Goal: Information Seeking & Learning: Learn about a topic

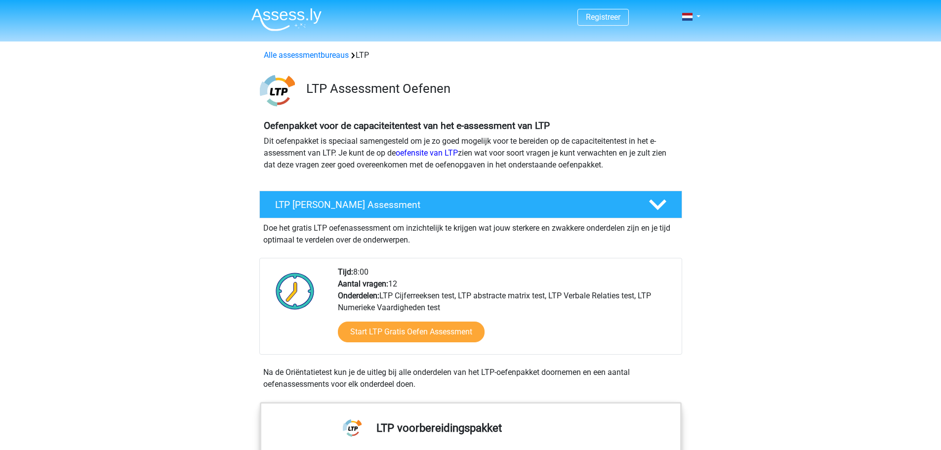
click at [413, 315] on div "Start LTP Gratis Oefen Assessment" at bounding box center [506, 334] width 336 height 41
click at [412, 325] on link "Start LTP Gratis Oefen Assessment" at bounding box center [411, 332] width 169 height 24
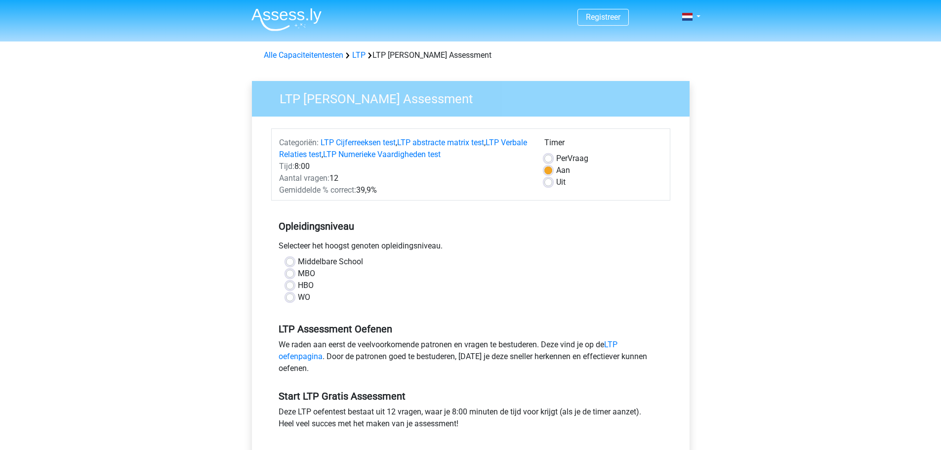
click at [298, 294] on label "WO" at bounding box center [304, 297] width 12 height 12
click at [290, 294] on input "WO" at bounding box center [290, 296] width 8 height 10
radio input "true"
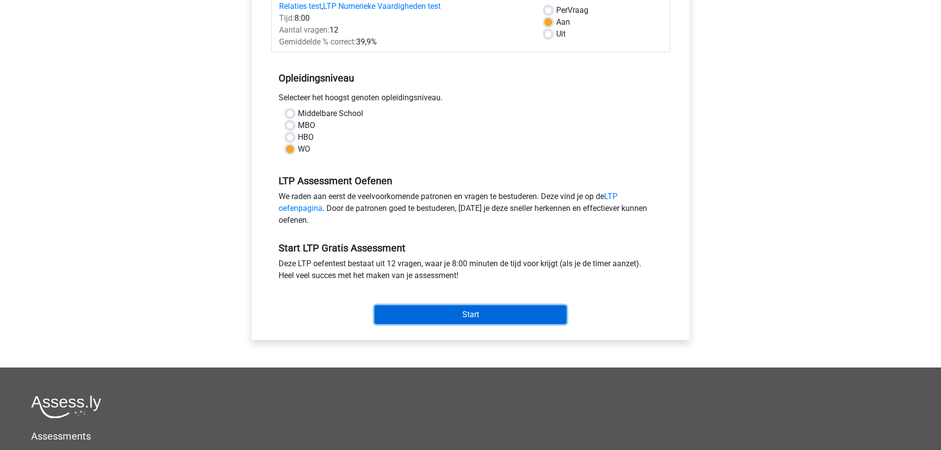
click at [482, 314] on input "Start" at bounding box center [470, 314] width 192 height 19
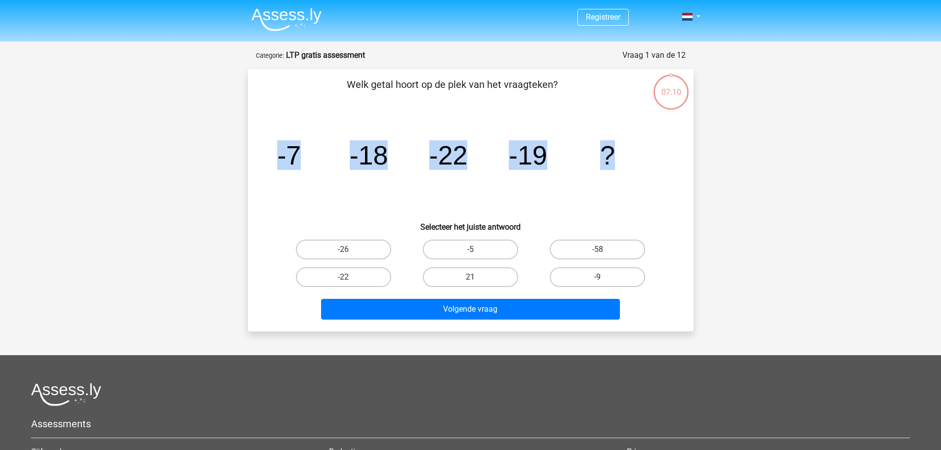
drag, startPoint x: 279, startPoint y: 156, endPoint x: 625, endPoint y: 164, distance: 346.4
click at [625, 164] on icon "image/svg+xml -7 -18 -22 -19 ?" at bounding box center [471, 165] width 398 height 100
copy g "-7 -18 -22 -19 ?"
click at [604, 274] on label "-9" at bounding box center [597, 277] width 95 height 20
click at [604, 277] on input "-9" at bounding box center [601, 280] width 6 height 6
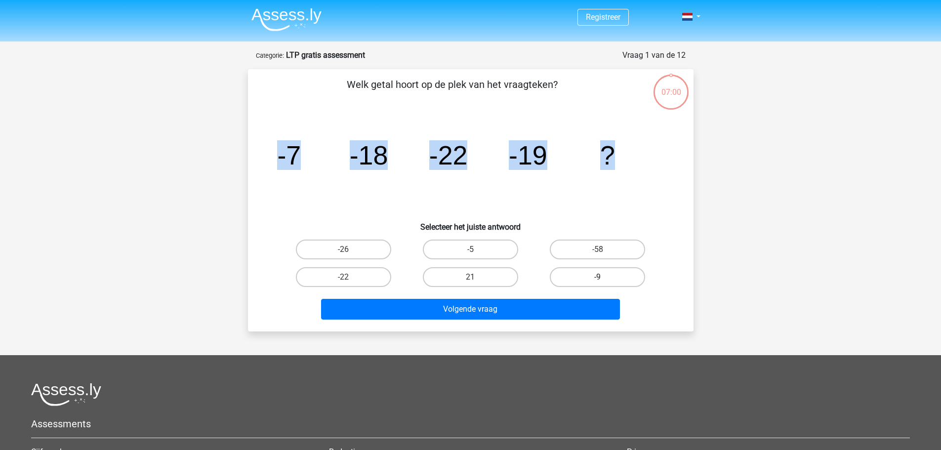
radio input "true"
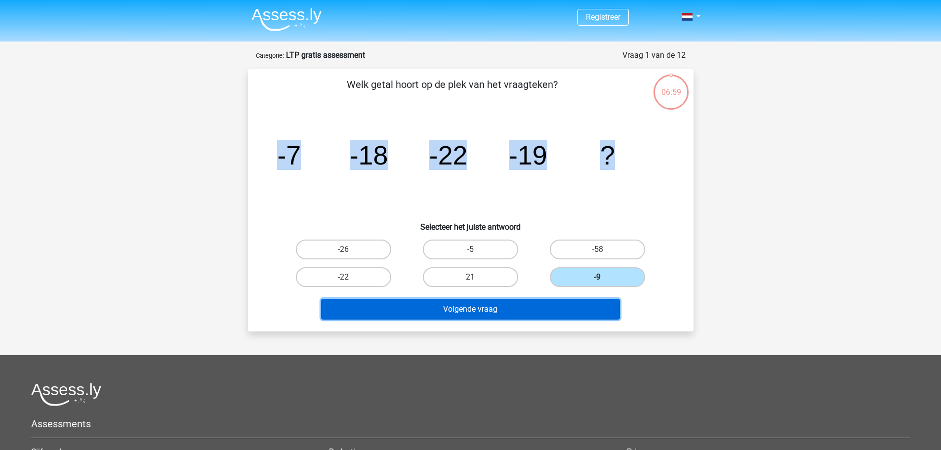
click at [537, 306] on button "Volgende vraag" at bounding box center [470, 309] width 299 height 21
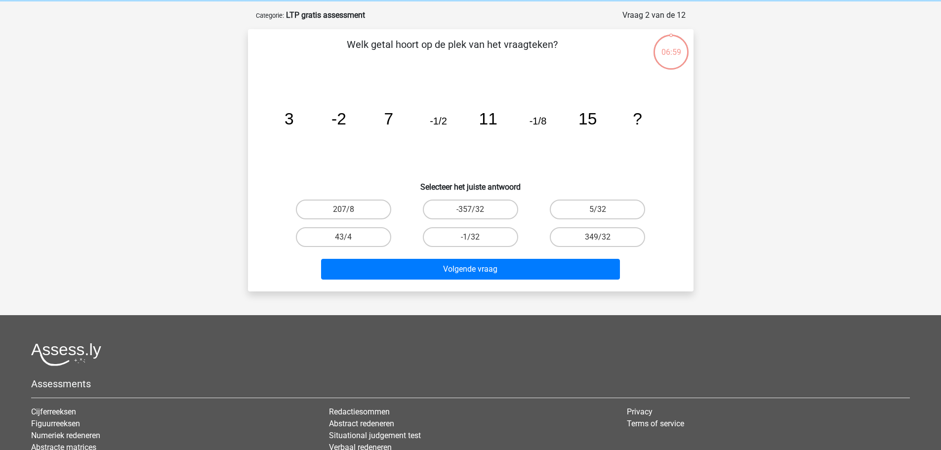
scroll to position [49, 0]
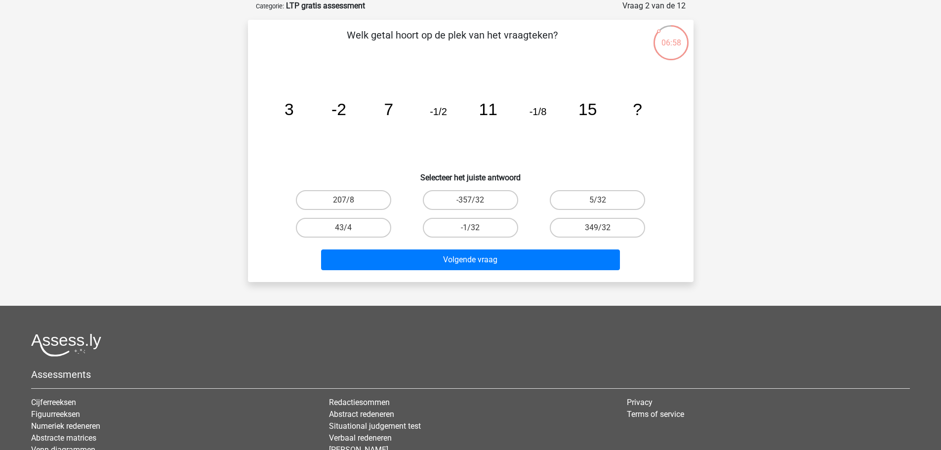
drag, startPoint x: 797, startPoint y: 160, endPoint x: 746, endPoint y: 154, distance: 51.2
click at [784, 160] on div "Registreer" at bounding box center [470, 259] width 941 height 616
drag, startPoint x: 285, startPoint y: 109, endPoint x: 654, endPoint y: 120, distance: 369.7
click at [654, 120] on icon "image/svg+xml 3 -2 7 -1/2 11 -1/8 15 ?" at bounding box center [471, 115] width 398 height 100
copy g "3 -2 7 -1/2 11 -1/8 15 ?"
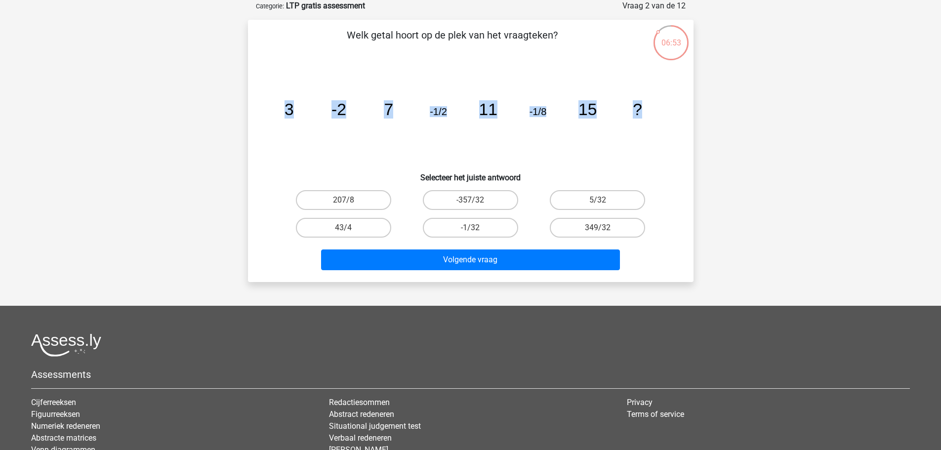
click at [252, 101] on div "Welk getal hoort op de plek van het vraagteken? image/svg+xml 3 -2 7 -1/2 11 -1…" at bounding box center [471, 151] width 438 height 247
click at [466, 222] on label "-1/32" at bounding box center [470, 228] width 95 height 20
click at [470, 228] on input "-1/32" at bounding box center [473, 231] width 6 height 6
radio input "true"
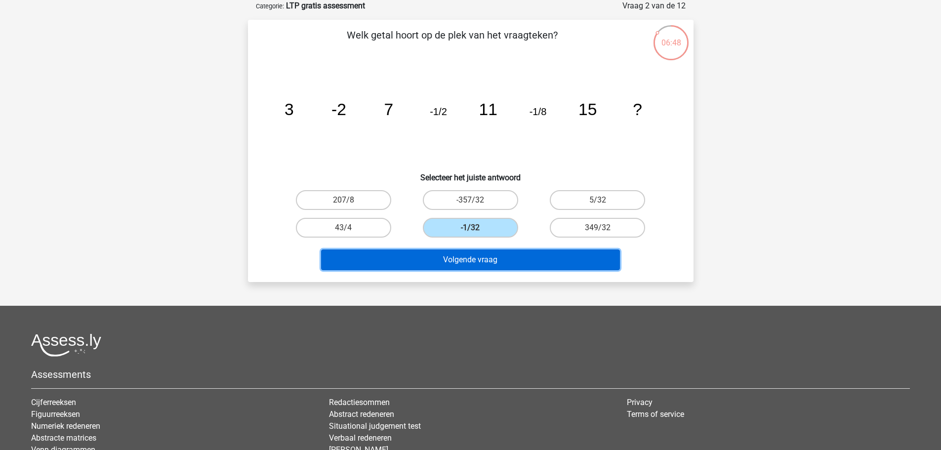
click at [493, 261] on button "Volgende vraag" at bounding box center [470, 259] width 299 height 21
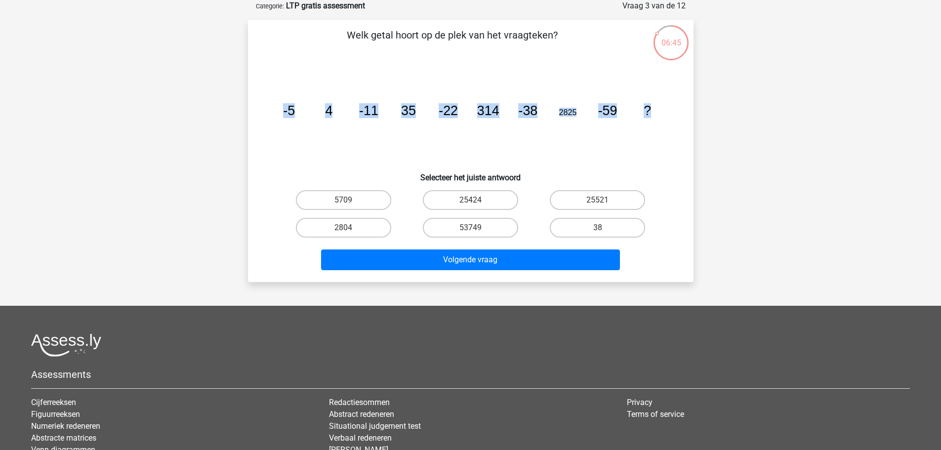
drag, startPoint x: 278, startPoint y: 111, endPoint x: 660, endPoint y: 113, distance: 382.4
click at [661, 113] on icon "image/svg+xml -5 4 -11 35 -22 314 -38 2825 -59 ?" at bounding box center [471, 115] width 398 height 100
copy g "-5 4 -11 35 -22 314 -38 2825 -59 ?"
click at [157, 232] on div "Registreer" at bounding box center [470, 259] width 941 height 616
drag, startPoint x: 270, startPoint y: 108, endPoint x: 655, endPoint y: 104, distance: 384.4
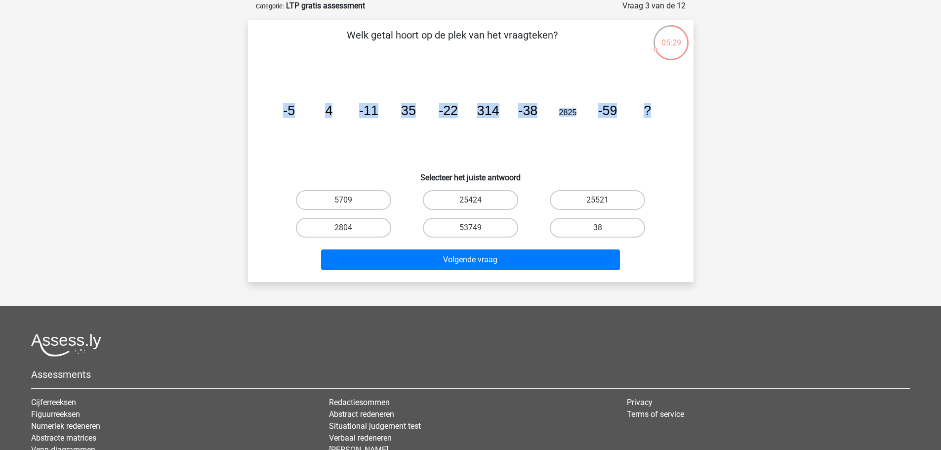
click at [655, 104] on div "image/svg+xml -5 4 -11 35 -22 314 -38 2825 -59 ?" at bounding box center [471, 115] width 414 height 100
copy g "-5 4 -11 35 -22 314 -38 2825 -59 ?"
drag, startPoint x: 328, startPoint y: 203, endPoint x: 559, endPoint y: 218, distance: 231.2
click at [558, 219] on div "5709 25424 25521 2804 53749" at bounding box center [470, 213] width 381 height 55
drag, startPoint x: 455, startPoint y: 111, endPoint x: 394, endPoint y: 111, distance: 60.8
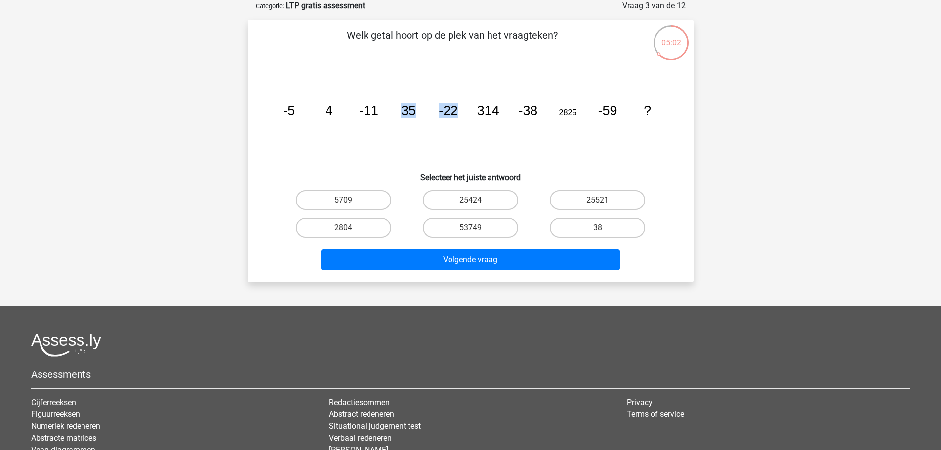
click at [394, 111] on icon "image/svg+xml -5 4 -11 35 -22 314 -38 2825 -59 ?" at bounding box center [471, 115] width 398 height 100
click at [452, 200] on label "25424" at bounding box center [470, 200] width 95 height 20
click at [470, 200] on input "25424" at bounding box center [473, 203] width 6 height 6
radio input "true"
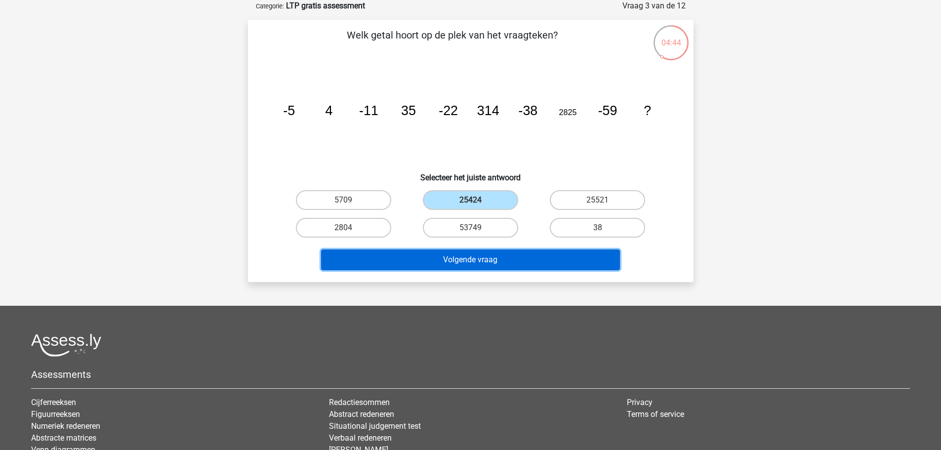
click at [517, 257] on button "Volgende vraag" at bounding box center [470, 259] width 299 height 21
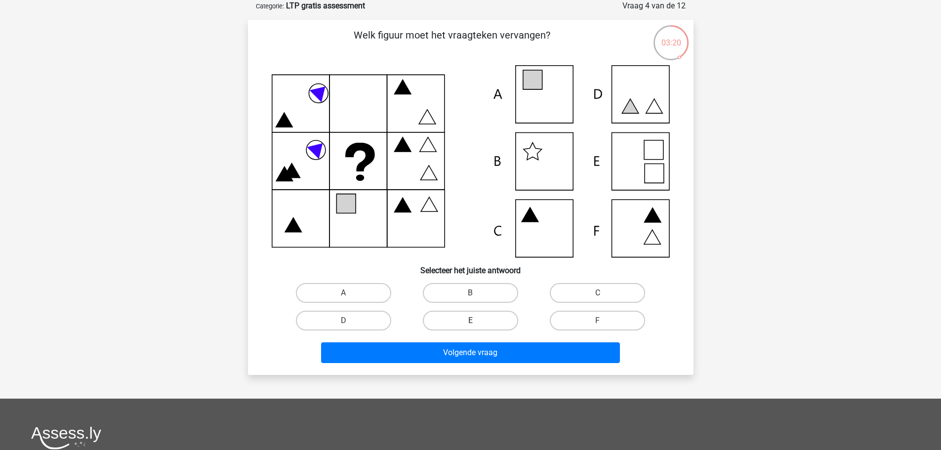
click at [493, 321] on label "E" at bounding box center [470, 321] width 95 height 20
click at [477, 321] on input "E" at bounding box center [473, 324] width 6 height 6
radio input "true"
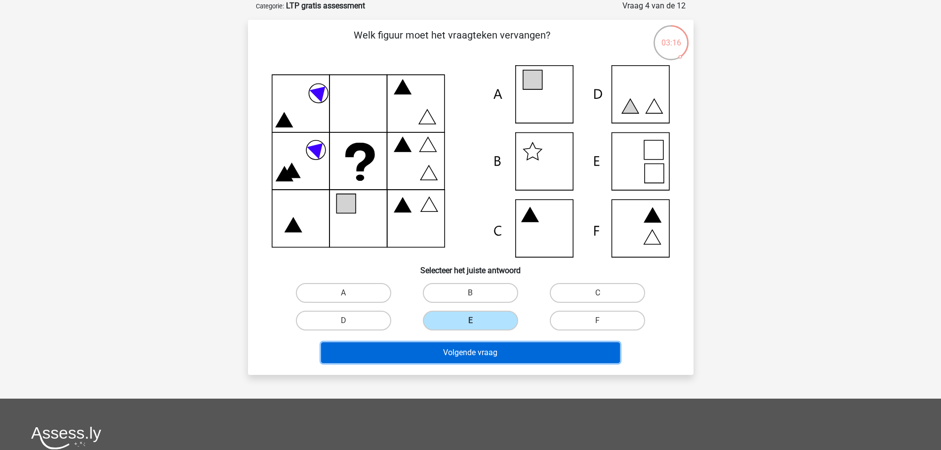
click at [505, 355] on button "Volgende vraag" at bounding box center [470, 352] width 299 height 21
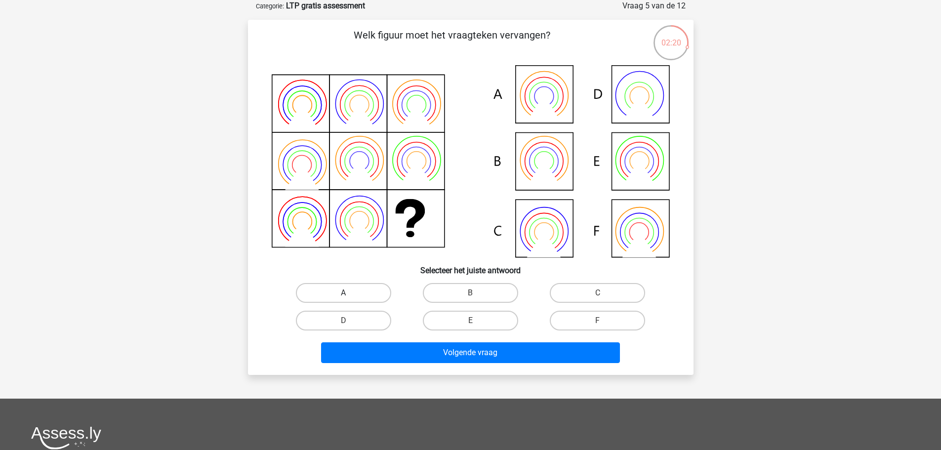
click at [370, 290] on label "A" at bounding box center [343, 293] width 95 height 20
click at [350, 293] on input "A" at bounding box center [346, 296] width 6 height 6
radio input "true"
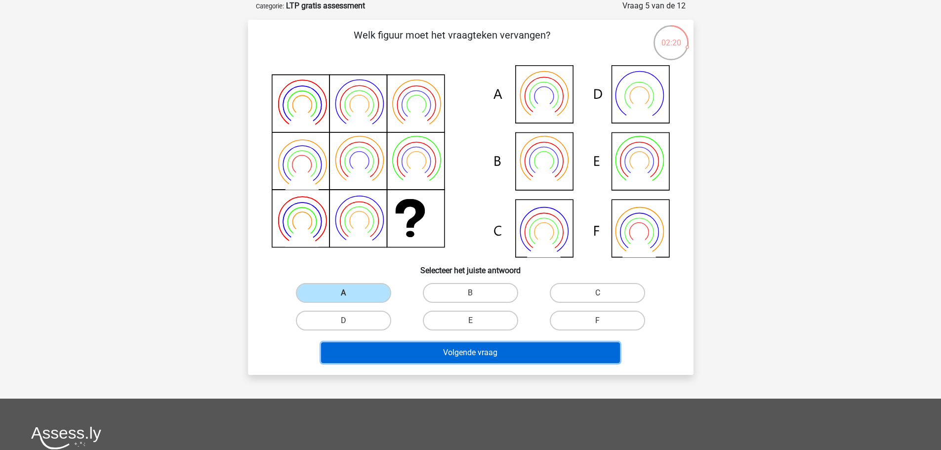
click at [440, 352] on button "Volgende vraag" at bounding box center [470, 352] width 299 height 21
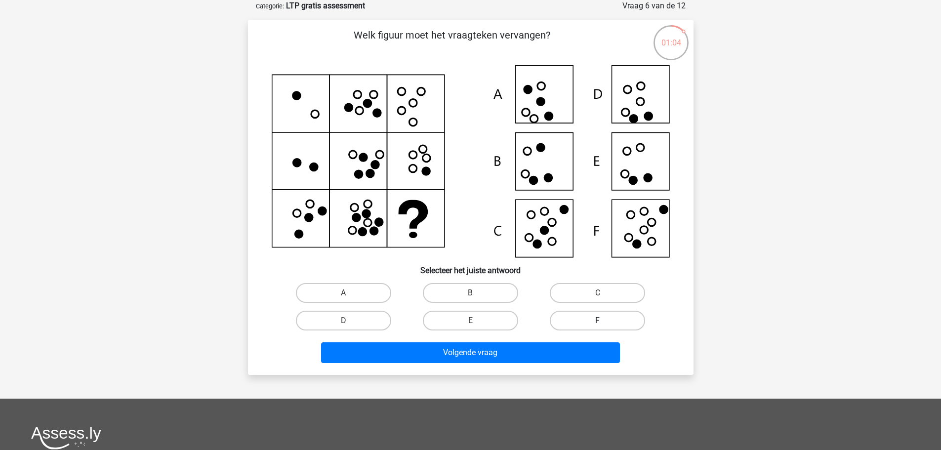
click at [589, 323] on label "F" at bounding box center [597, 321] width 95 height 20
click at [598, 323] on input "F" at bounding box center [601, 324] width 6 height 6
radio input "true"
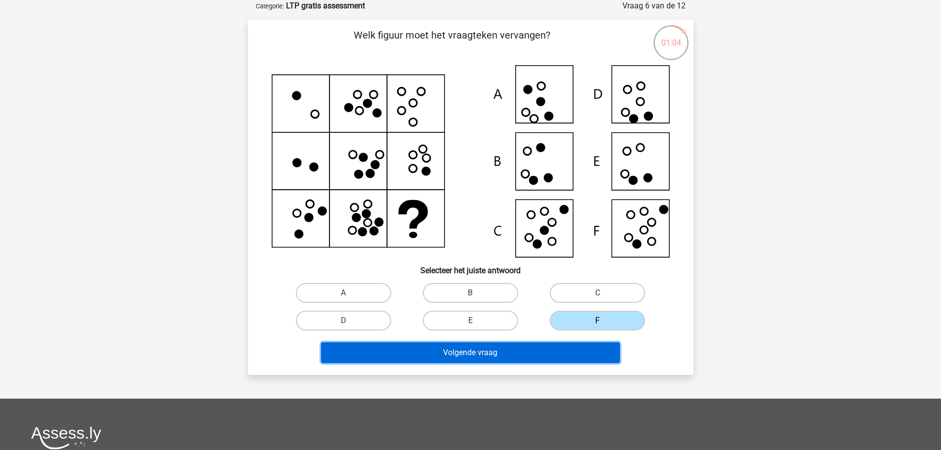
click at [559, 352] on button "Volgende vraag" at bounding box center [470, 352] width 299 height 21
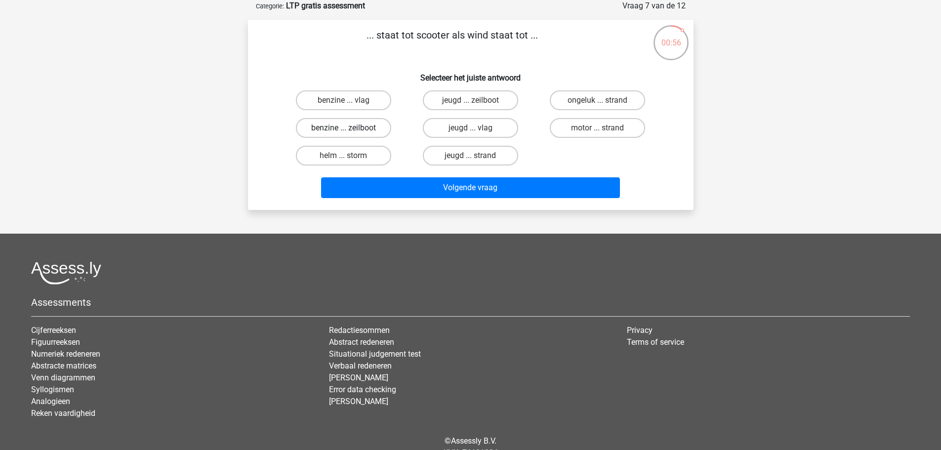
click at [371, 127] on label "benzine ... zeilboot" at bounding box center [343, 128] width 95 height 20
click at [350, 128] on input "benzine ... zeilboot" at bounding box center [346, 131] width 6 height 6
radio input "true"
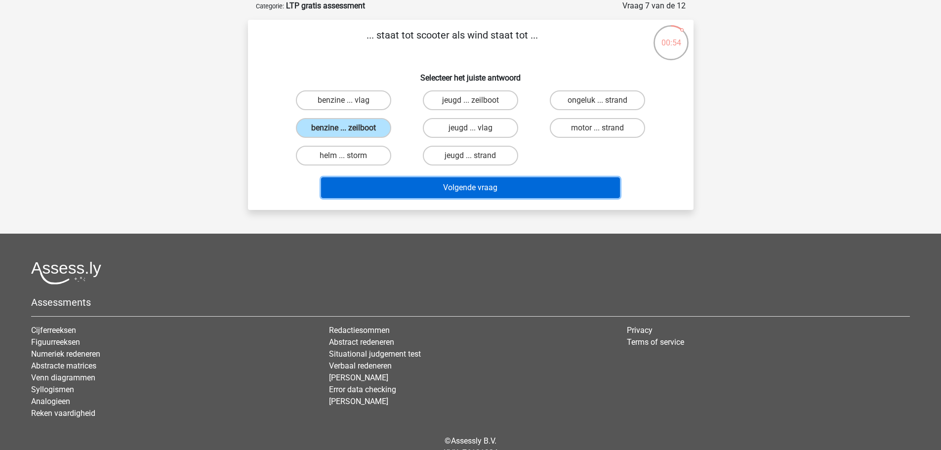
click at [436, 185] on button "Volgende vraag" at bounding box center [470, 187] width 299 height 21
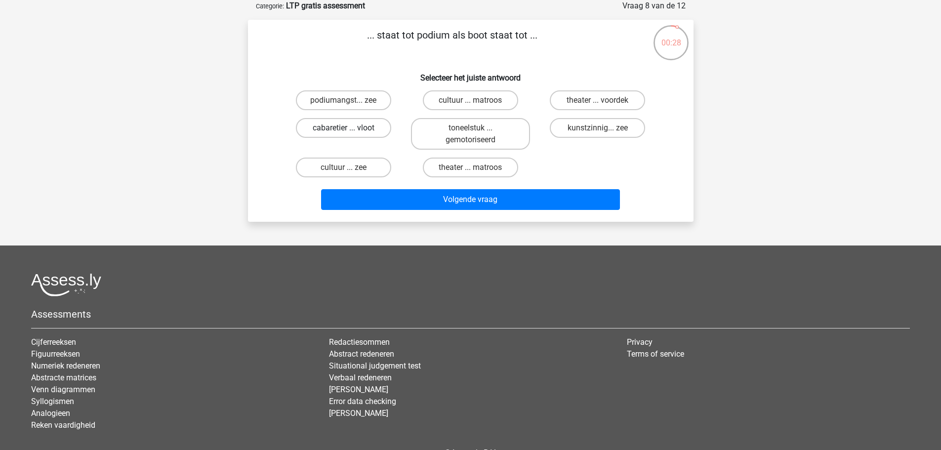
click at [370, 130] on label "cabaretier ... vloot" at bounding box center [343, 128] width 95 height 20
click at [350, 130] on input "cabaretier ... vloot" at bounding box center [346, 131] width 6 height 6
radio input "true"
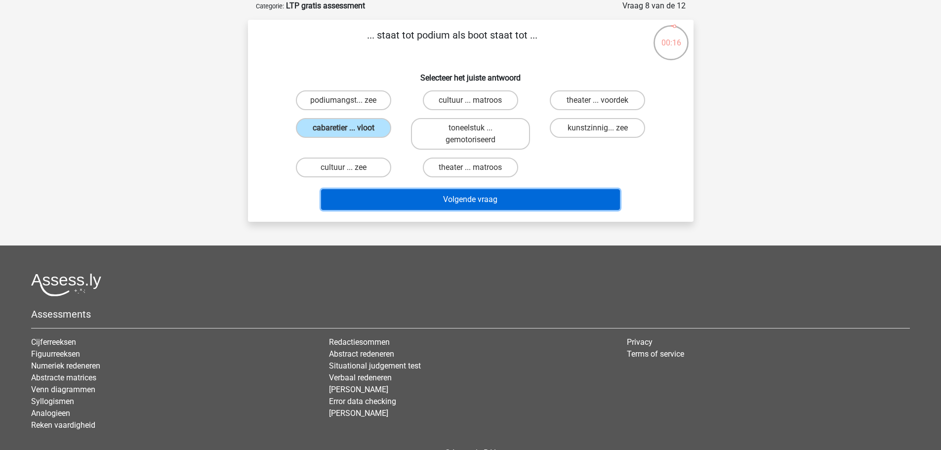
click at [405, 197] on button "Volgende vraag" at bounding box center [470, 199] width 299 height 21
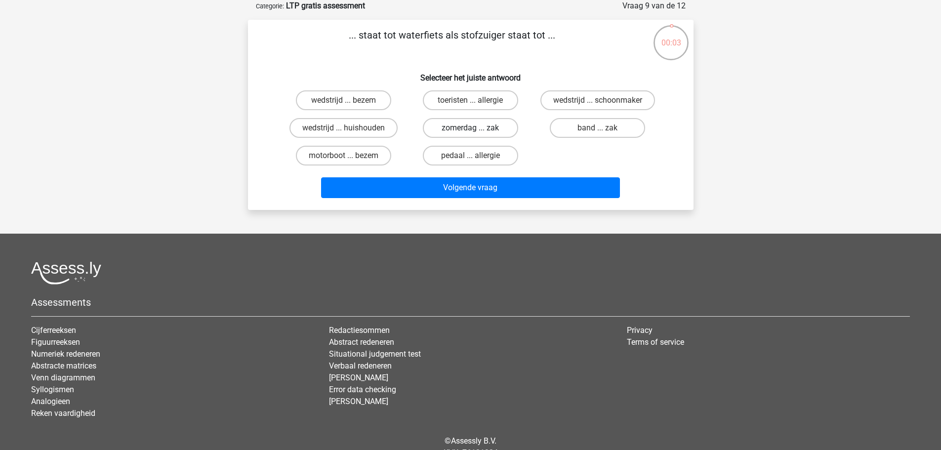
click at [476, 129] on input "zomerdag ... zak" at bounding box center [473, 131] width 6 height 6
radio input "true"
click at [491, 176] on div "Volgende vraag" at bounding box center [471, 185] width 414 height 33
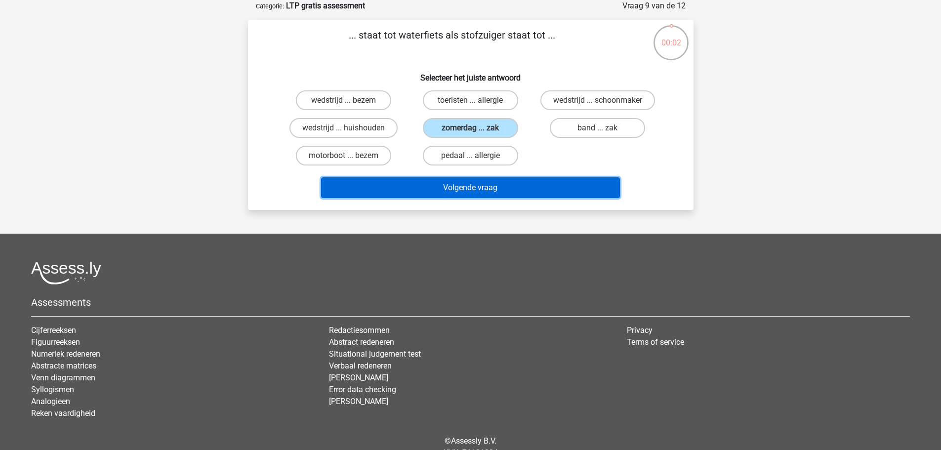
click at [492, 185] on button "Volgende vraag" at bounding box center [470, 187] width 299 height 21
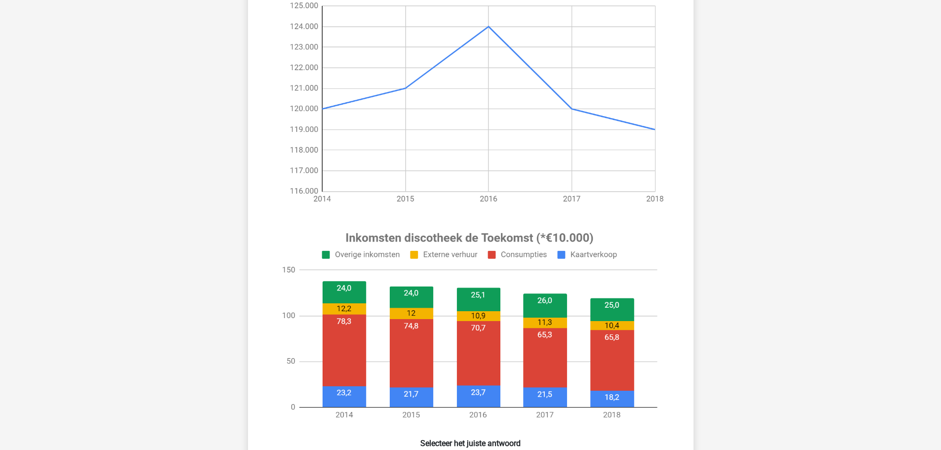
scroll to position [148, 0]
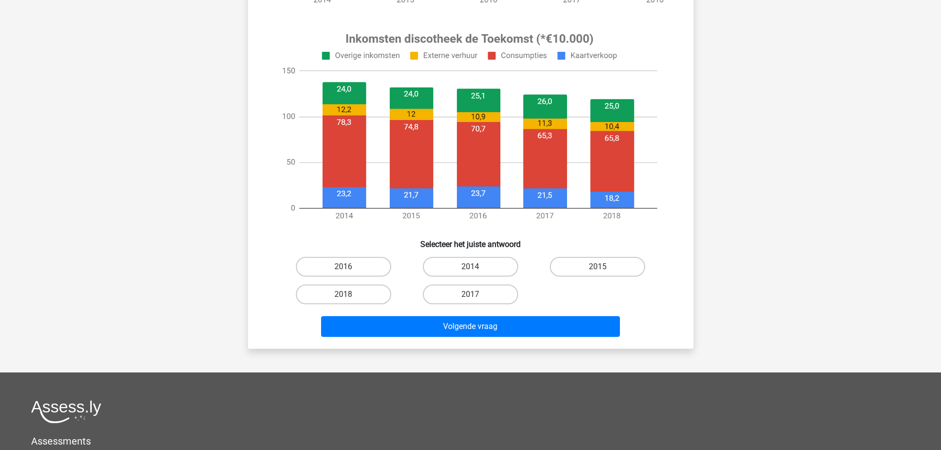
scroll to position [395, 0]
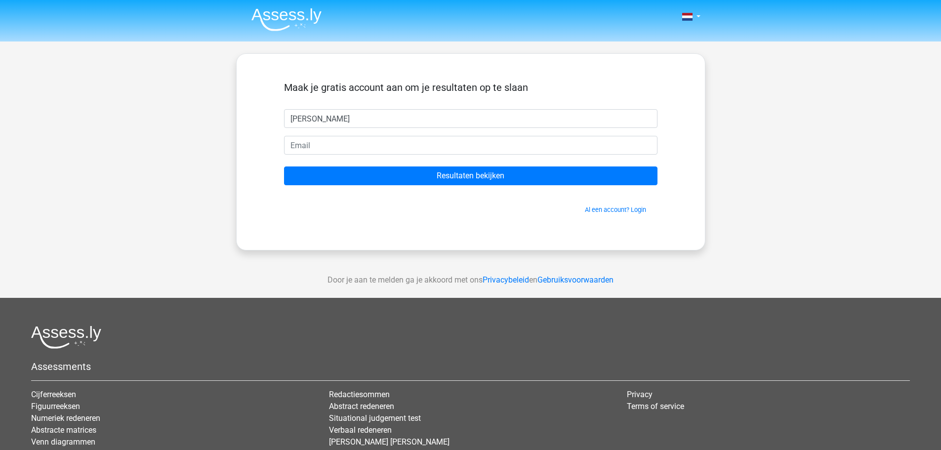
type input "[PERSON_NAME]"
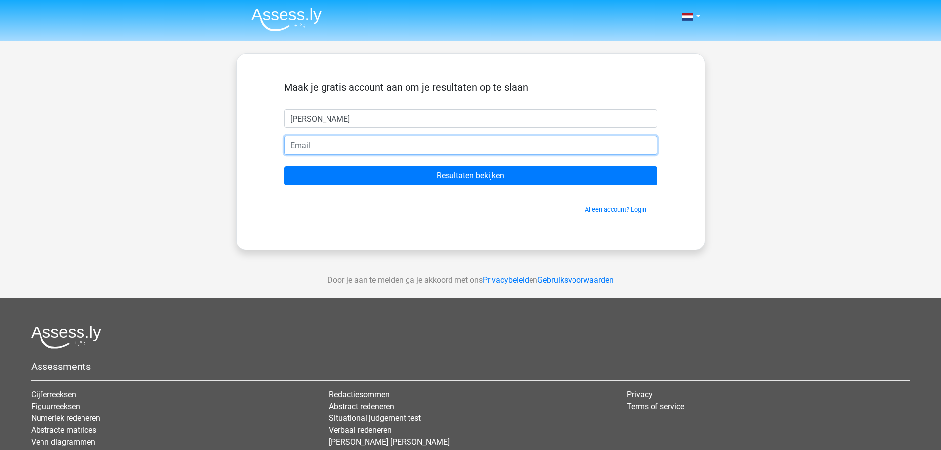
click at [351, 138] on input "email" at bounding box center [470, 145] width 373 height 19
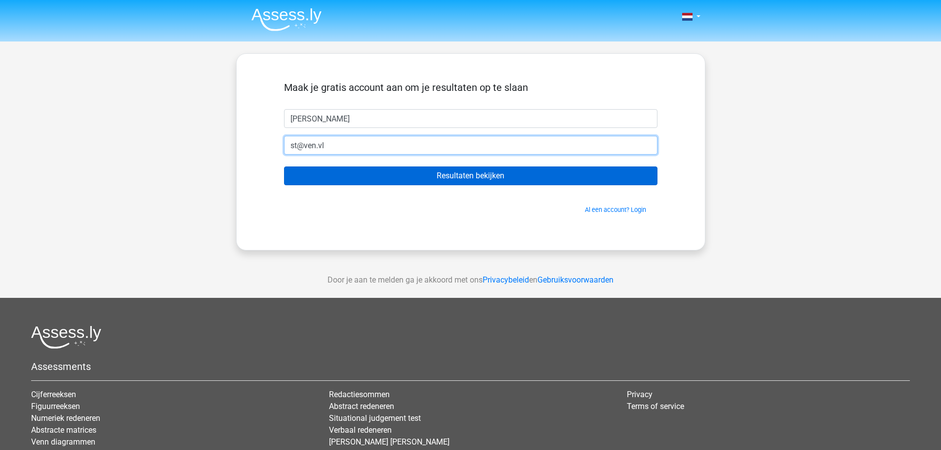
type input "st@ven.vl"
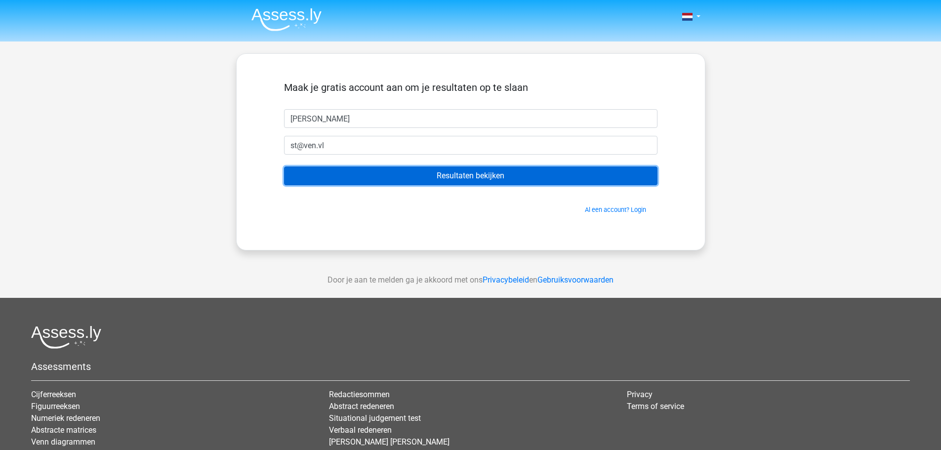
click at [395, 167] on input "Resultaten bekijken" at bounding box center [470, 175] width 373 height 19
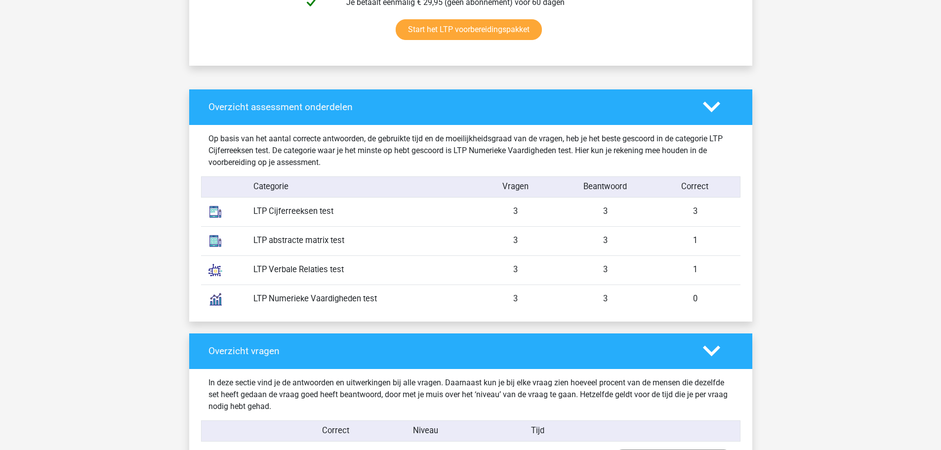
scroll to position [692, 0]
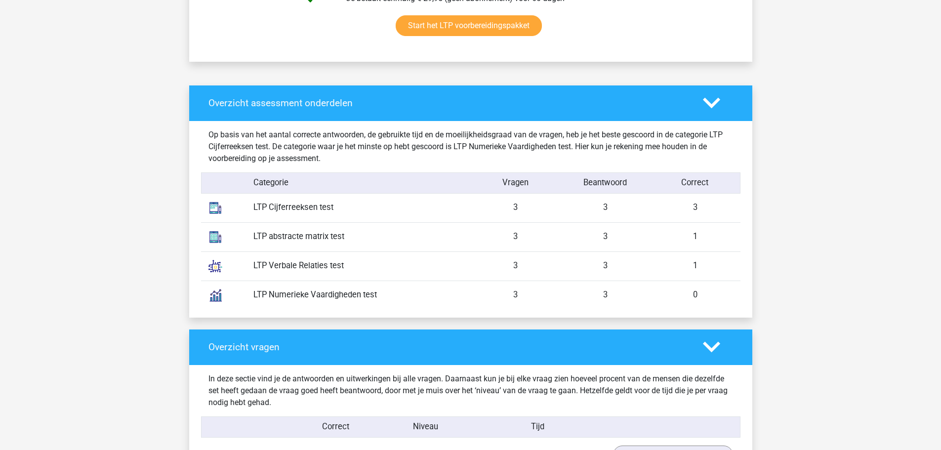
click at [512, 203] on div "3" at bounding box center [516, 208] width 90 height 12
drag, startPoint x: 696, startPoint y: 232, endPoint x: 445, endPoint y: 231, distance: 251.5
click at [445, 231] on div "LTP abstracte matrix test 3 3 1" at bounding box center [470, 236] width 539 height 29
click at [445, 231] on div "LTP abstracte matrix test" at bounding box center [358, 237] width 225 height 12
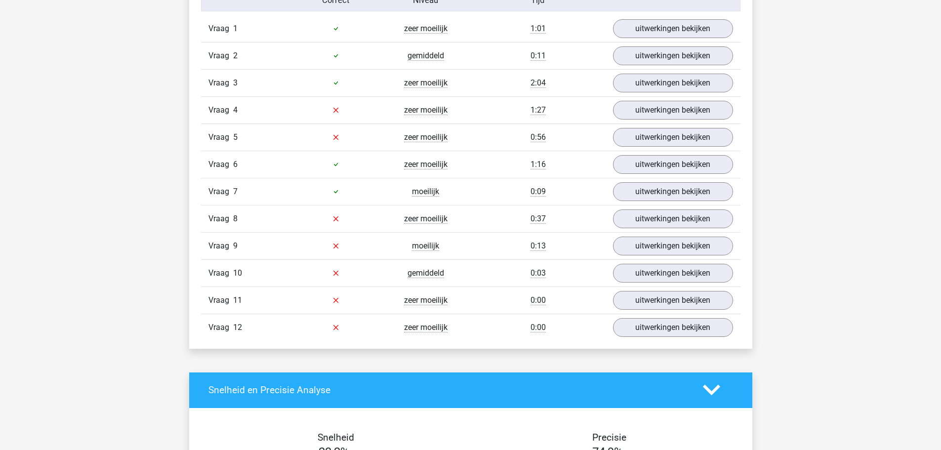
scroll to position [1136, 0]
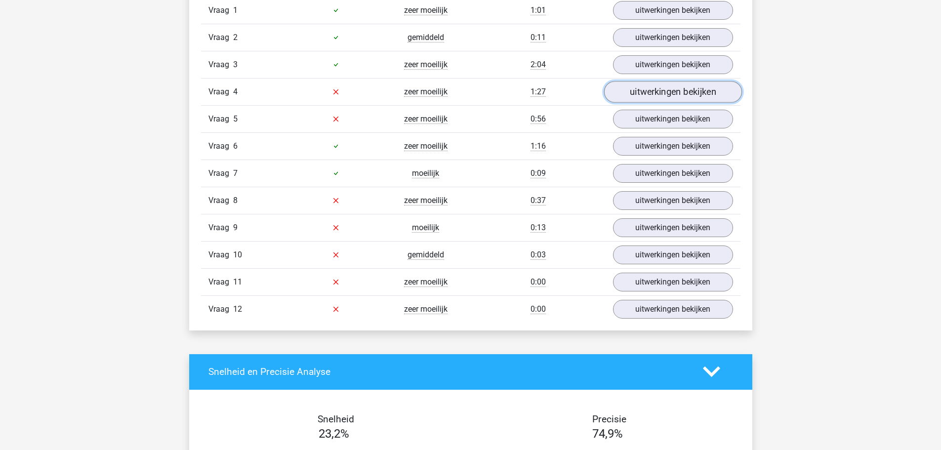
click at [681, 97] on link "uitwerkingen bekijken" at bounding box center [673, 92] width 138 height 22
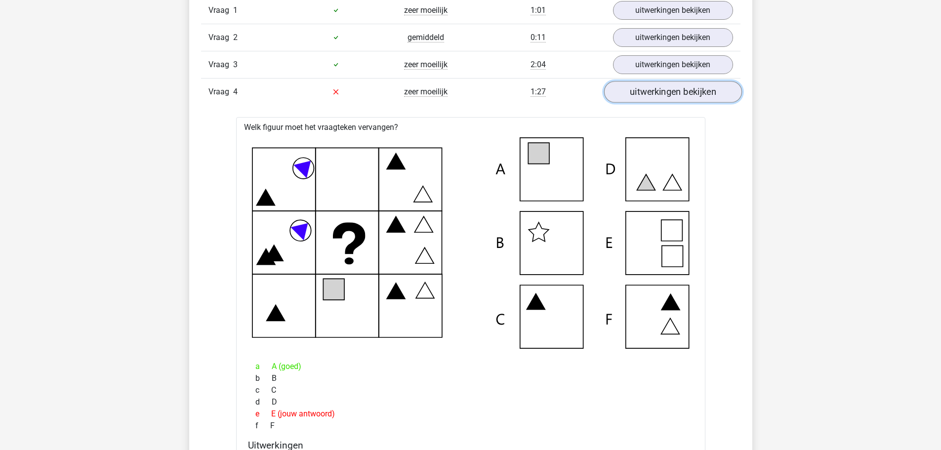
click at [681, 97] on link "uitwerkingen bekijken" at bounding box center [673, 92] width 138 height 22
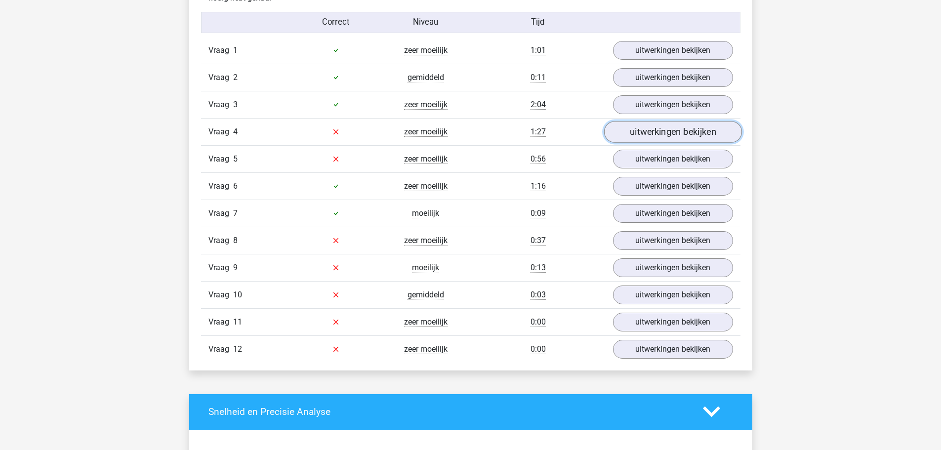
scroll to position [1037, 0]
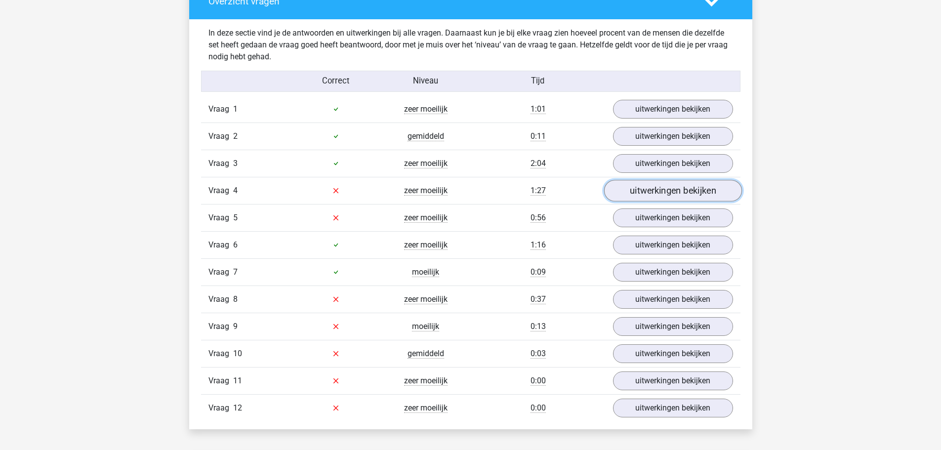
click at [662, 195] on link "uitwerkingen bekijken" at bounding box center [673, 191] width 138 height 22
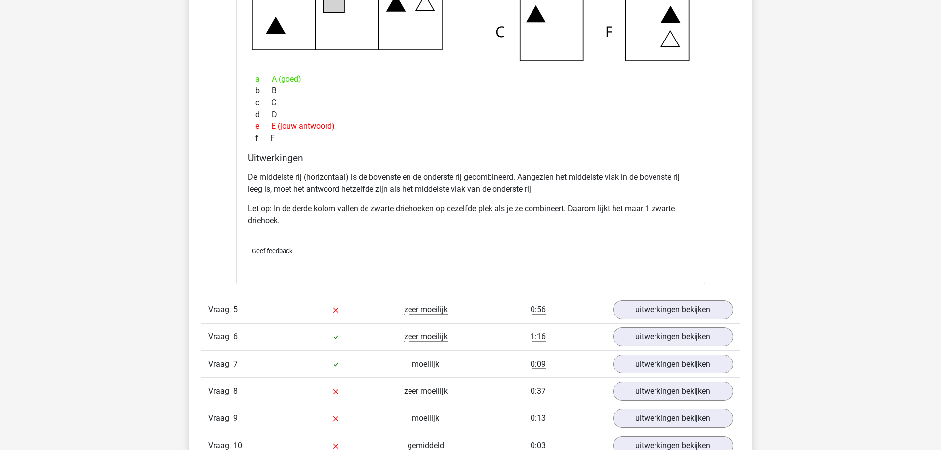
scroll to position [1482, 0]
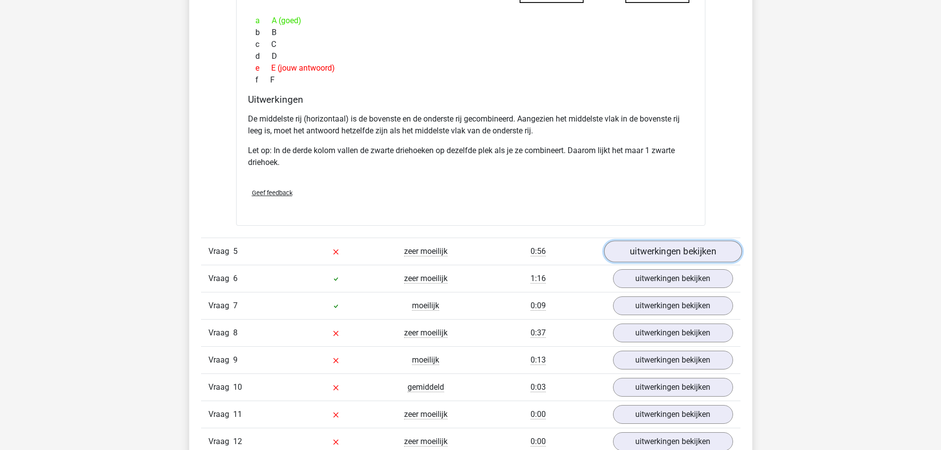
click at [646, 245] on link "uitwerkingen bekijken" at bounding box center [673, 252] width 138 height 22
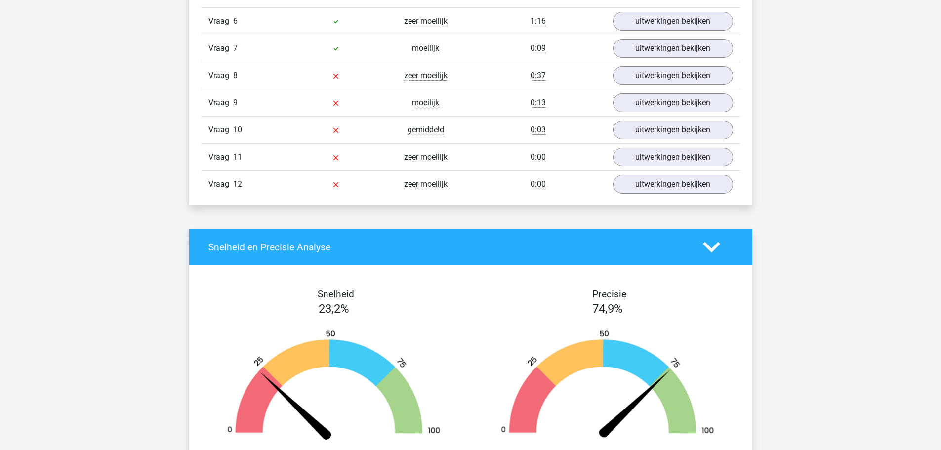
scroll to position [2470, 0]
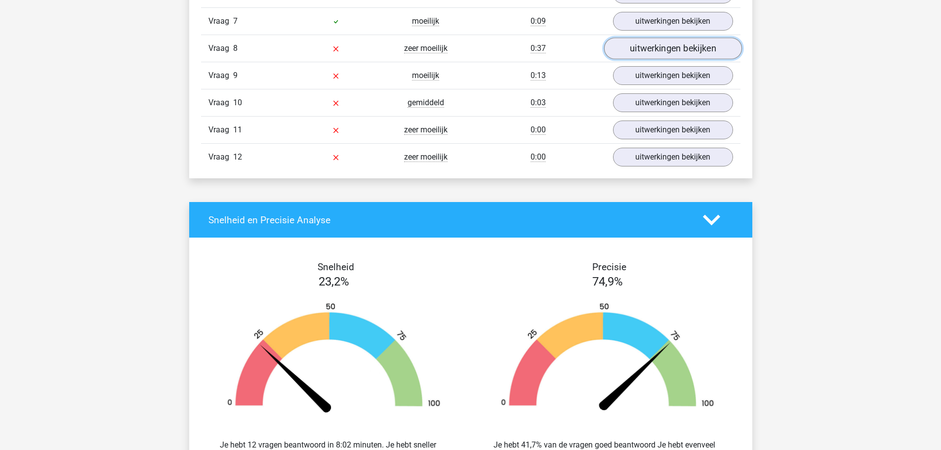
click at [718, 51] on link "uitwerkingen bekijken" at bounding box center [673, 49] width 138 height 22
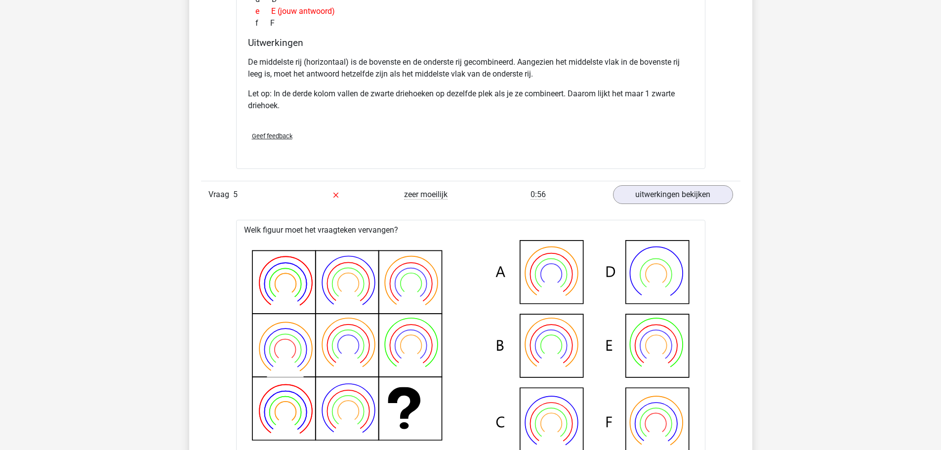
scroll to position [1531, 0]
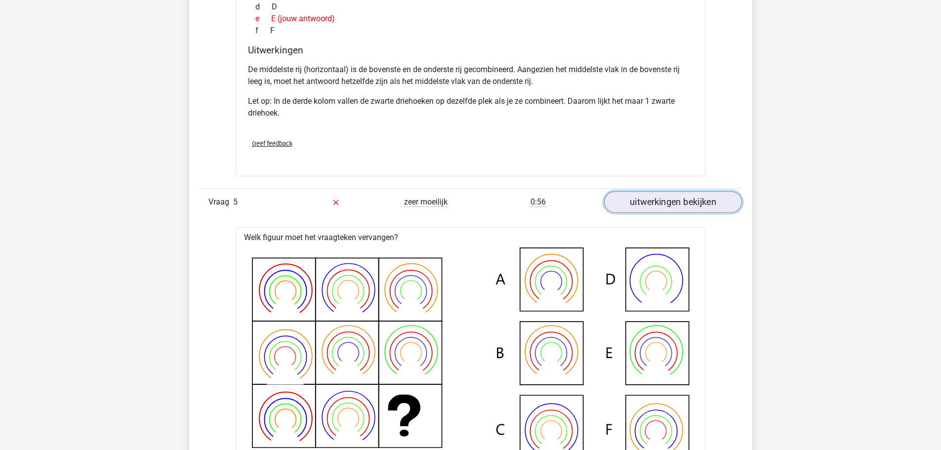
click at [666, 199] on link "uitwerkingen bekijken" at bounding box center [673, 202] width 138 height 22
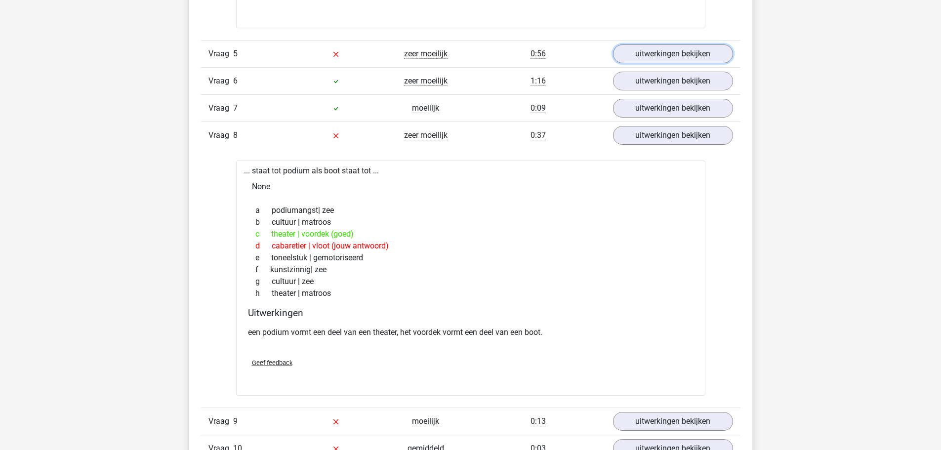
scroll to position [1877, 0]
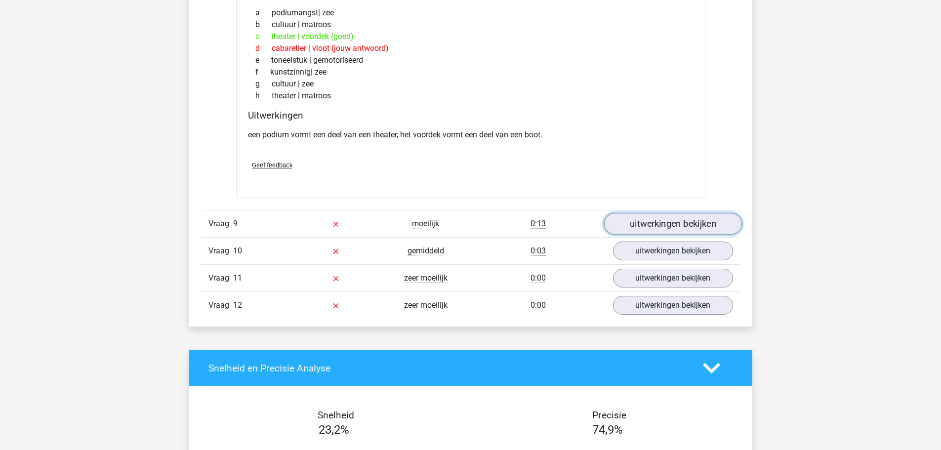
click at [653, 223] on link "uitwerkingen bekijken" at bounding box center [673, 224] width 138 height 22
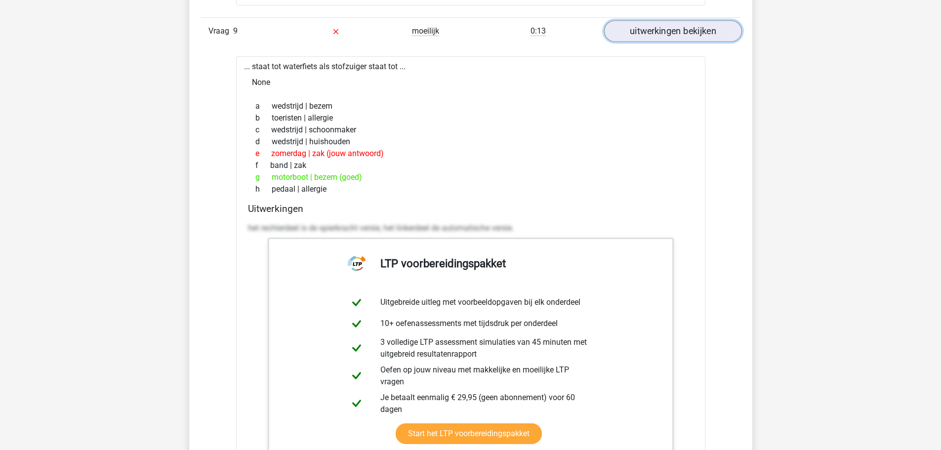
scroll to position [2075, 0]
